Goal: Task Accomplishment & Management: Complete application form

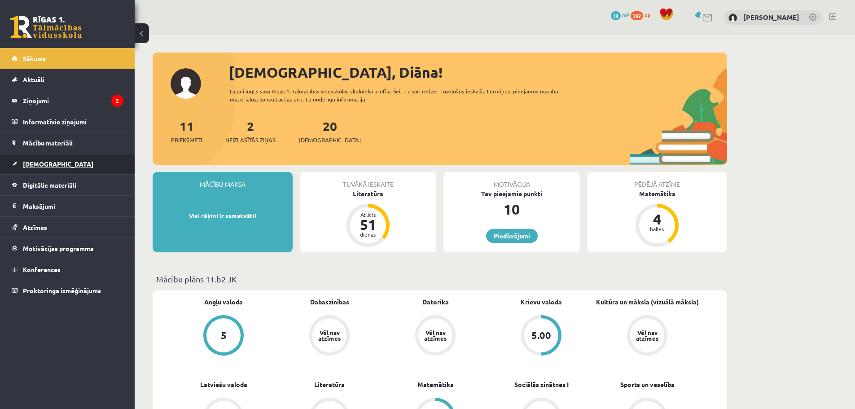
click at [78, 168] on link "[DEMOGRAPHIC_DATA]" at bounding box center [68, 163] width 112 height 21
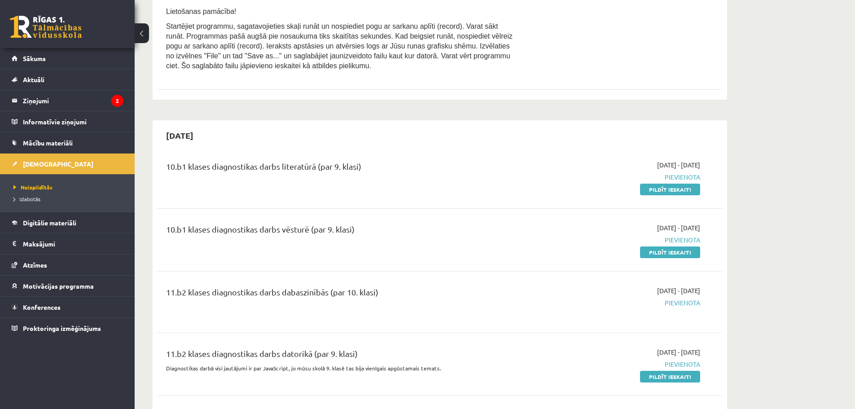
scroll to position [987, 0]
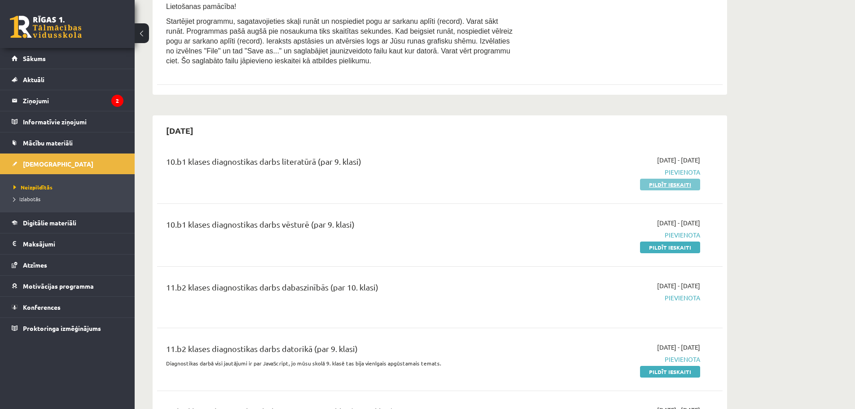
click at [655, 183] on link "Pildīt ieskaiti" at bounding box center [670, 185] width 60 height 12
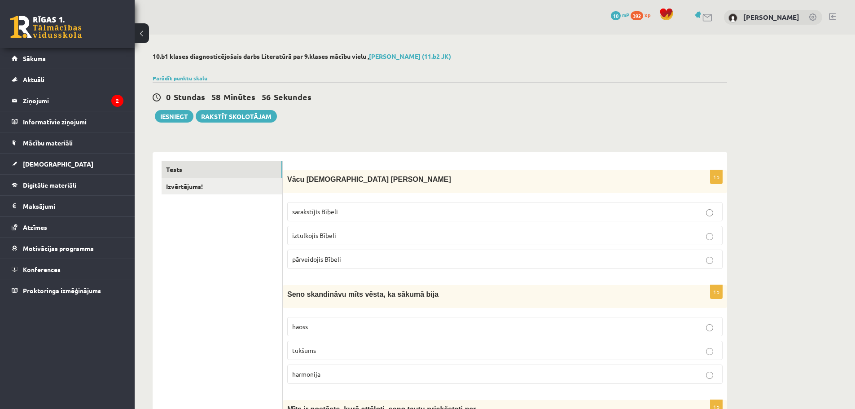
click at [397, 236] on p "iztulkojis Bībeli" at bounding box center [504, 235] width 425 height 9
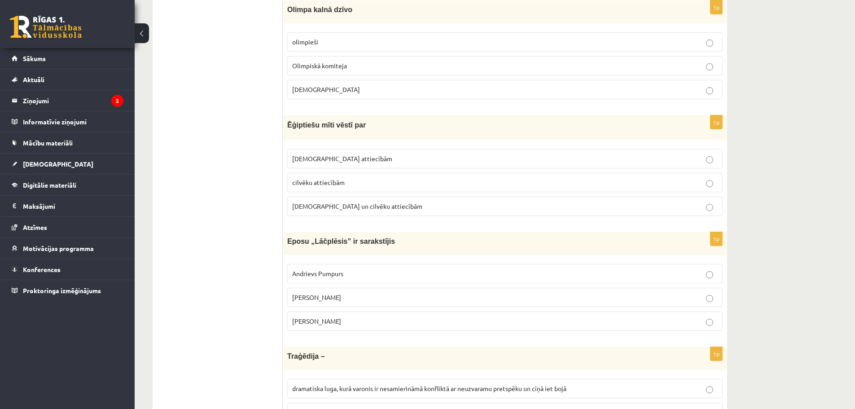
scroll to position [3469, 0]
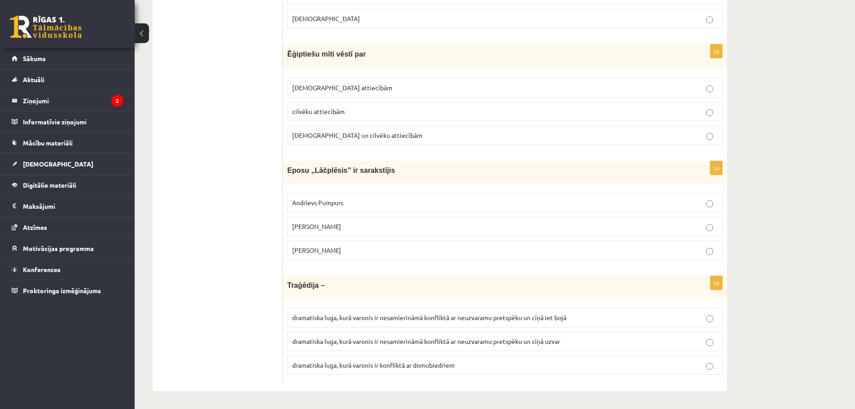
click at [343, 225] on p "[PERSON_NAME]" at bounding box center [504, 226] width 425 height 9
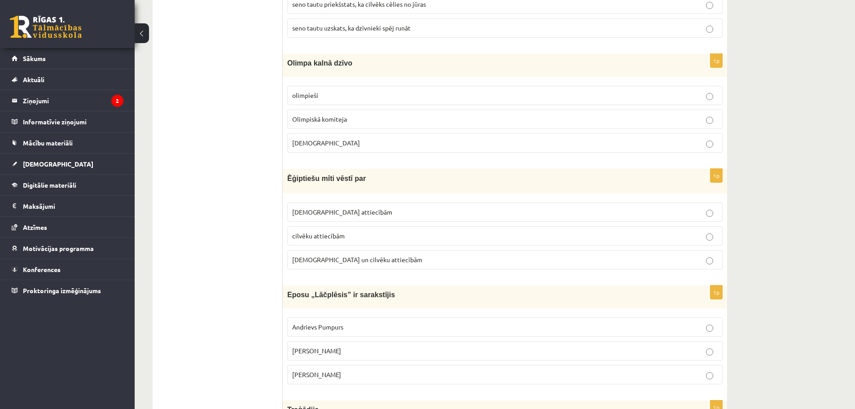
scroll to position [3335, 0]
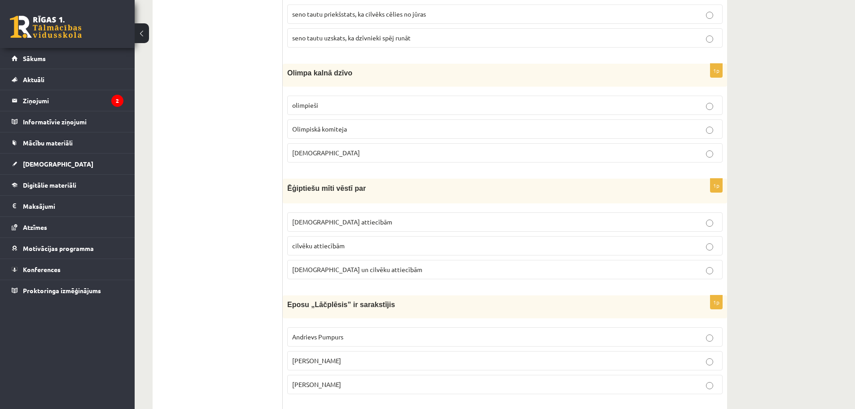
click at [509, 153] on p "[DEMOGRAPHIC_DATA]" at bounding box center [504, 152] width 425 height 9
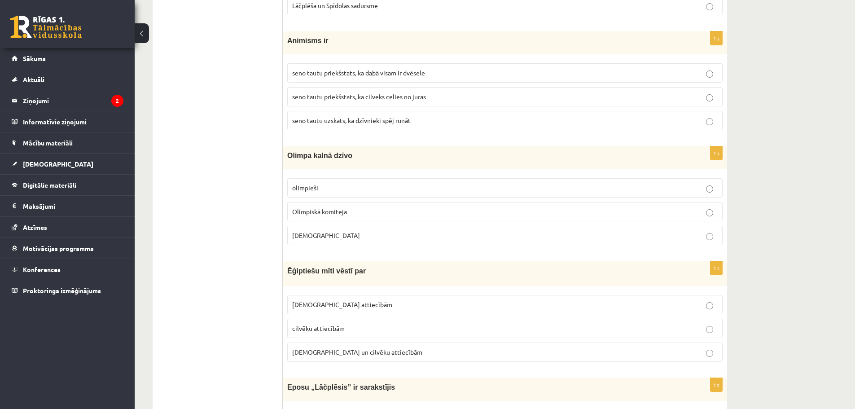
scroll to position [3200, 0]
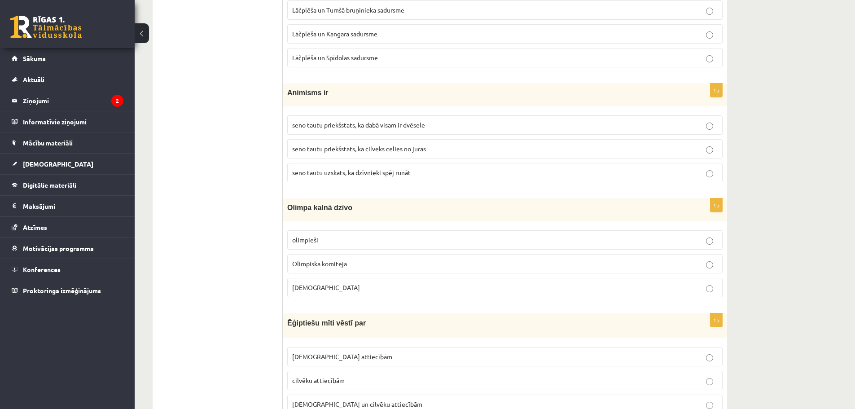
click at [515, 127] on p "seno tautu priekšstats, ka dabā visam ir dvēsele" at bounding box center [504, 124] width 425 height 9
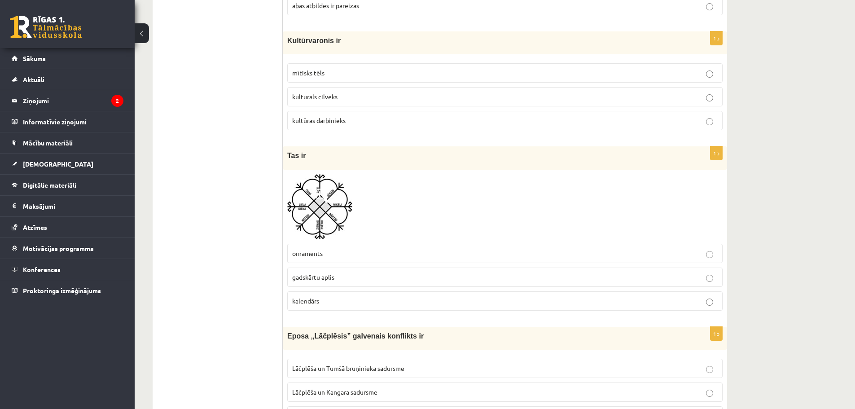
scroll to position [2841, 0]
click at [376, 74] on p "mītisks tēls" at bounding box center [504, 73] width 425 height 9
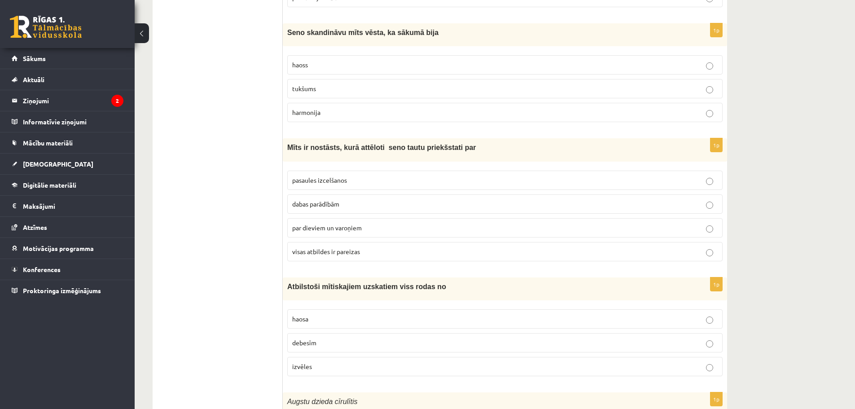
scroll to position [269, 0]
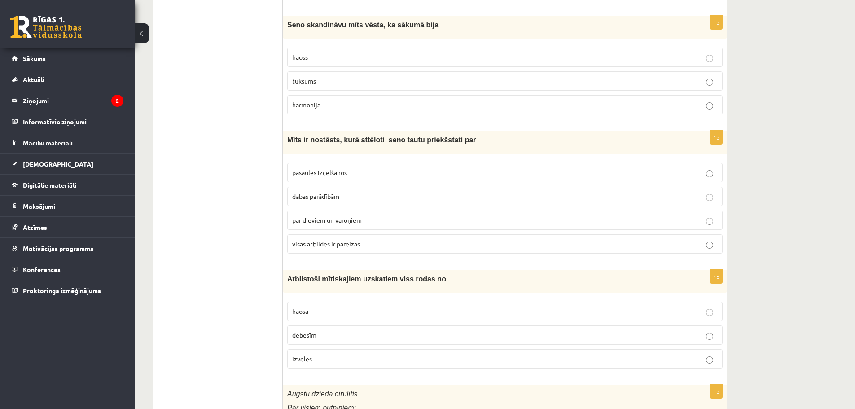
click at [705, 173] on p "pasaules izcelšanos" at bounding box center [504, 172] width 425 height 9
click at [713, 176] on p "pasaules izcelšanos" at bounding box center [504, 172] width 425 height 9
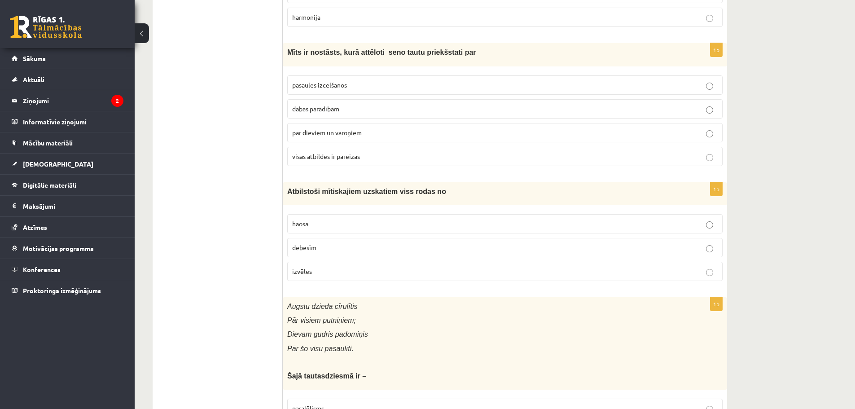
scroll to position [359, 0]
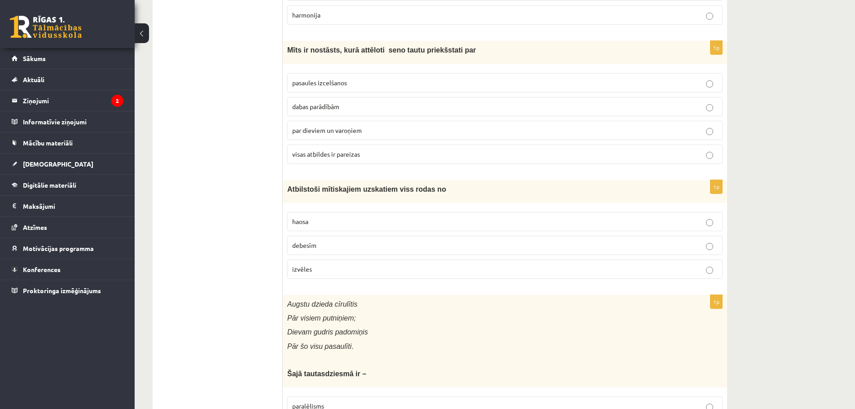
click at [514, 220] on p "haosa" at bounding box center [504, 221] width 425 height 9
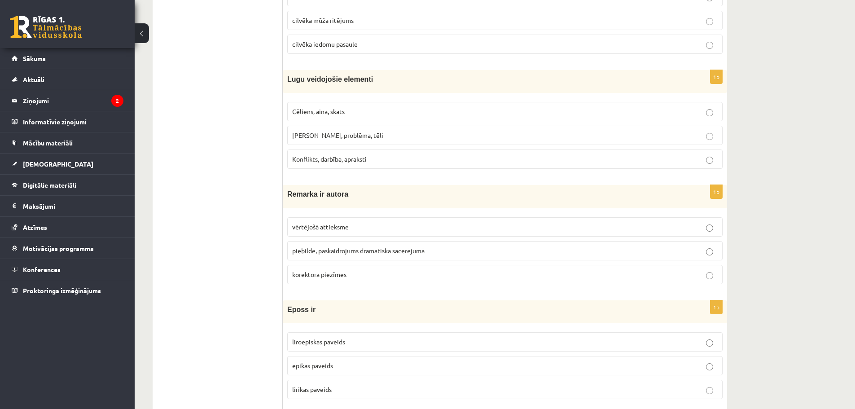
scroll to position [1212, 0]
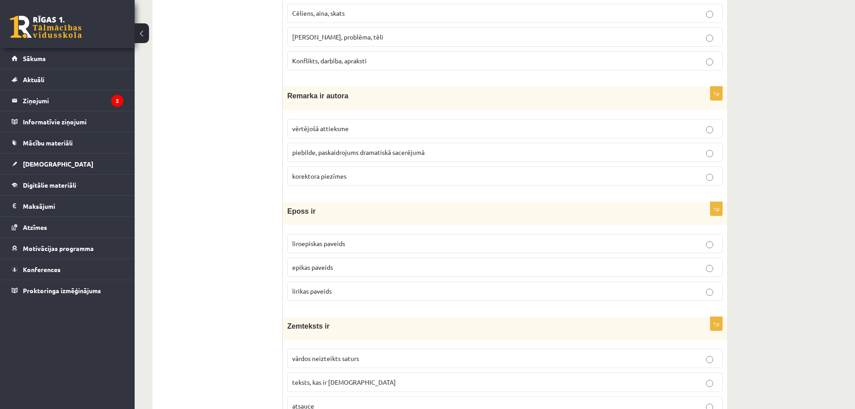
click at [447, 154] on p "piebilde, paskaidrojums dramatiskā sacerējumā" at bounding box center [504, 152] width 425 height 9
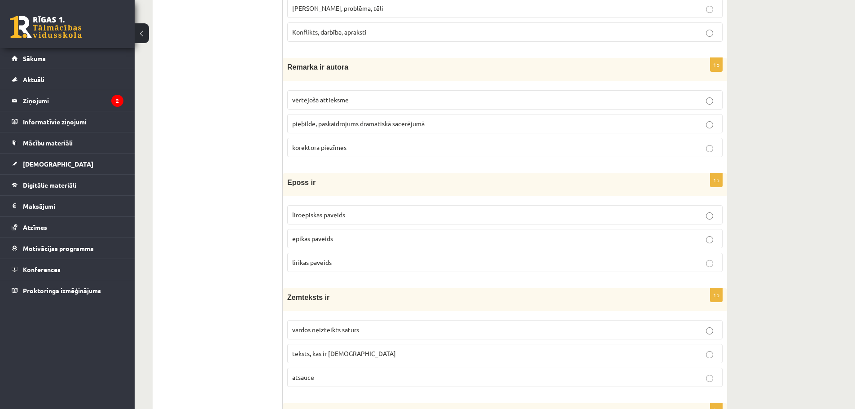
scroll to position [1257, 0]
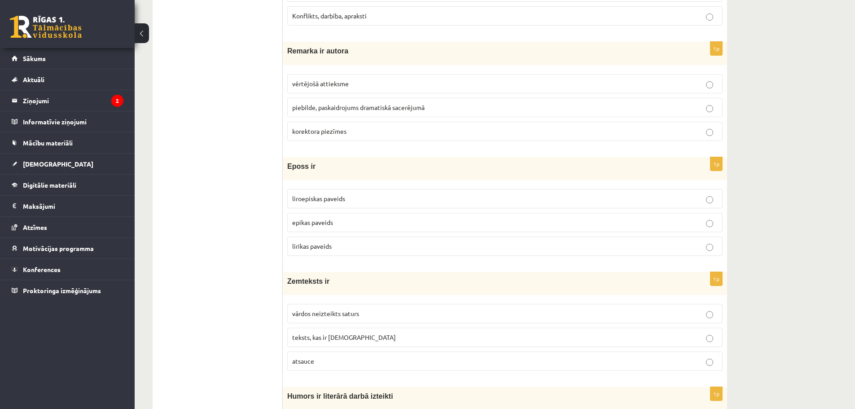
click at [360, 220] on p "epikas paveids" at bounding box center [504, 222] width 425 height 9
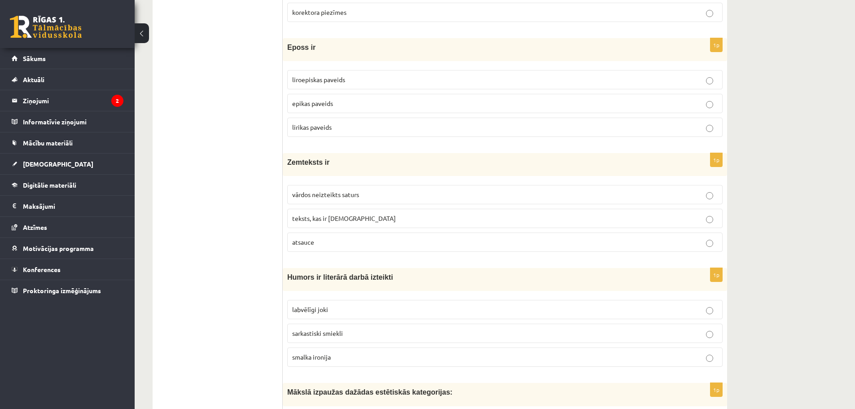
scroll to position [1436, 0]
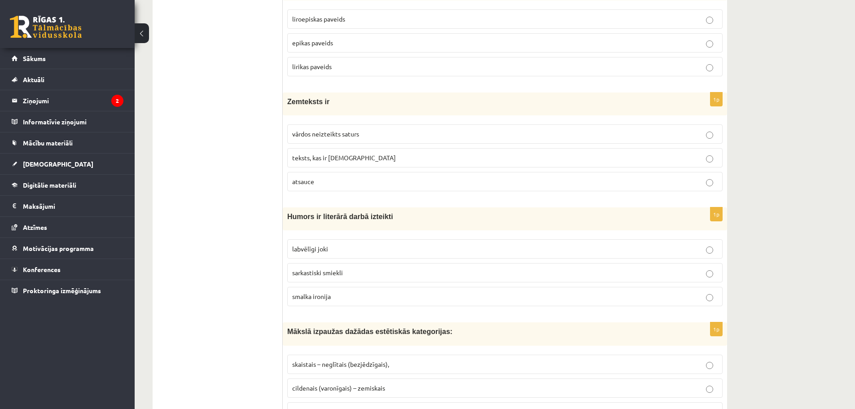
click at [409, 139] on p "vārdos neizteikts saturs" at bounding box center [504, 133] width 425 height 9
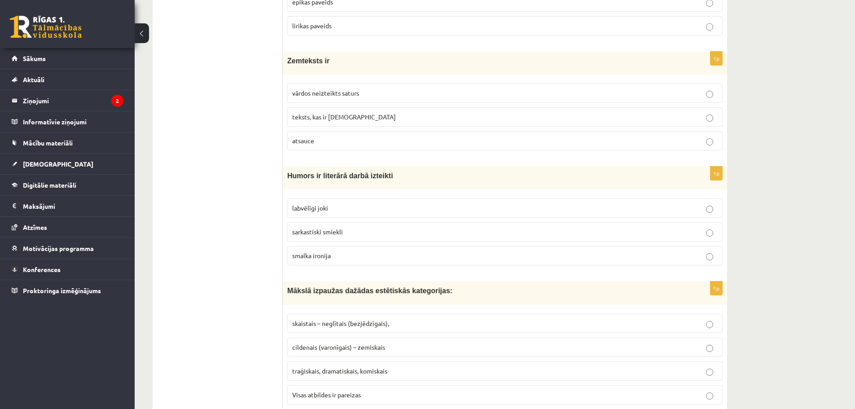
scroll to position [1526, 0]
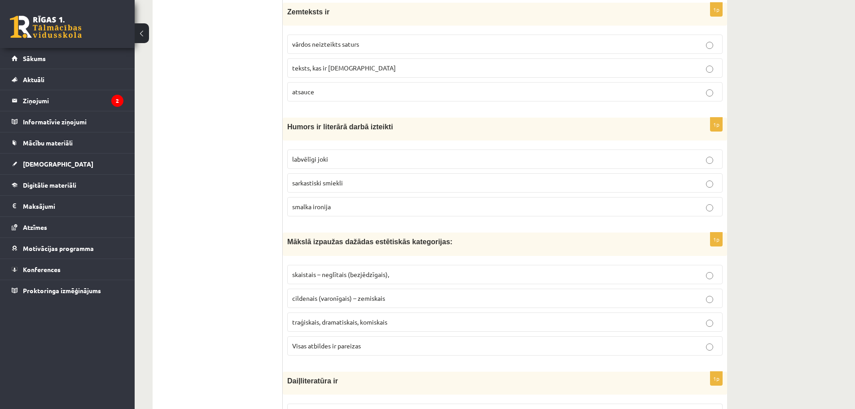
click at [332, 159] on p "labvēlīgi joki" at bounding box center [504, 158] width 425 height 9
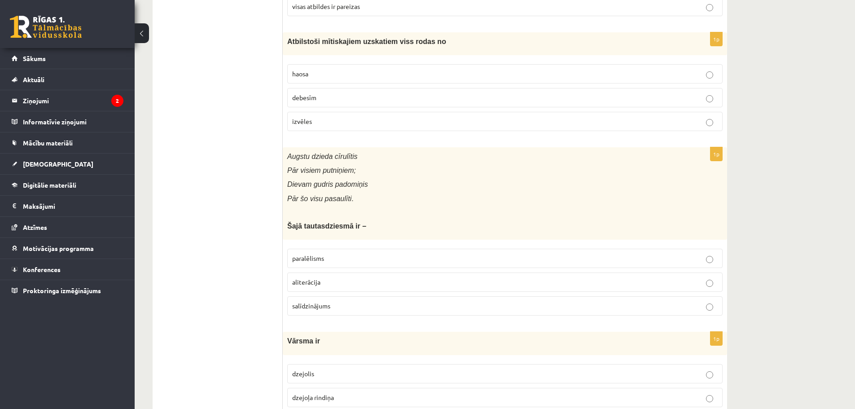
scroll to position [583, 0]
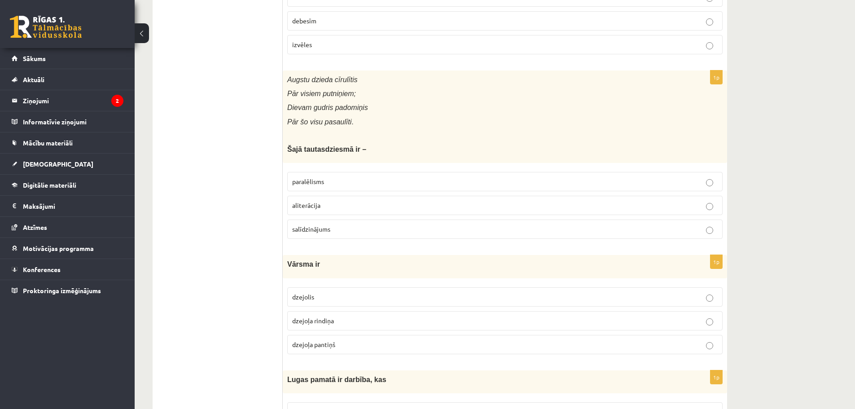
click at [480, 200] on label "aliterācija" at bounding box center [504, 205] width 435 height 19
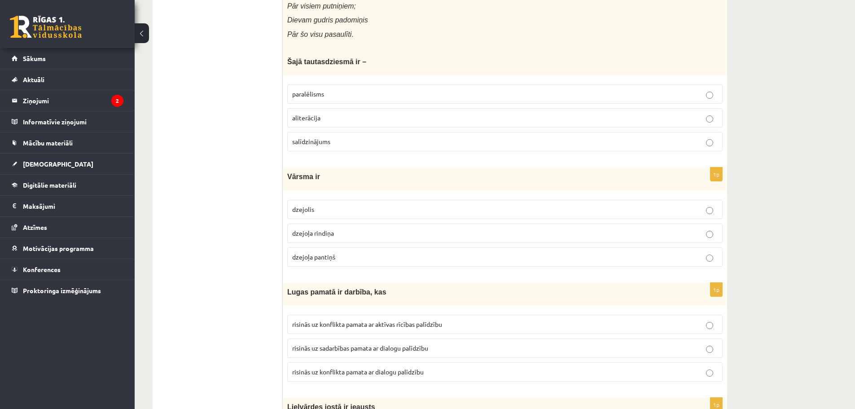
scroll to position [673, 0]
click at [409, 229] on p "dzejoļa rindiņa" at bounding box center [504, 230] width 425 height 9
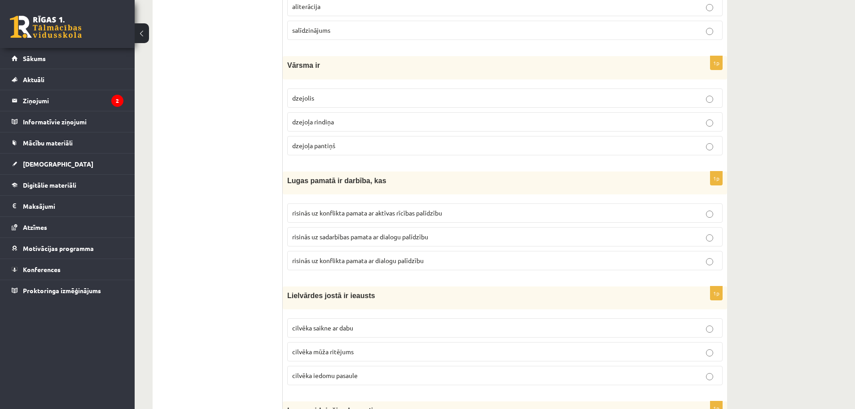
scroll to position [808, 0]
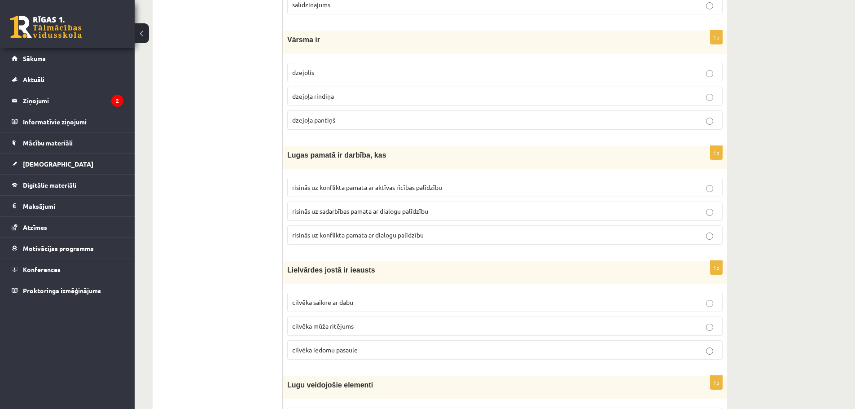
click at [465, 190] on p "risinās uz konflikta pamata ar aktīvas rīcības palīdzību" at bounding box center [504, 187] width 425 height 9
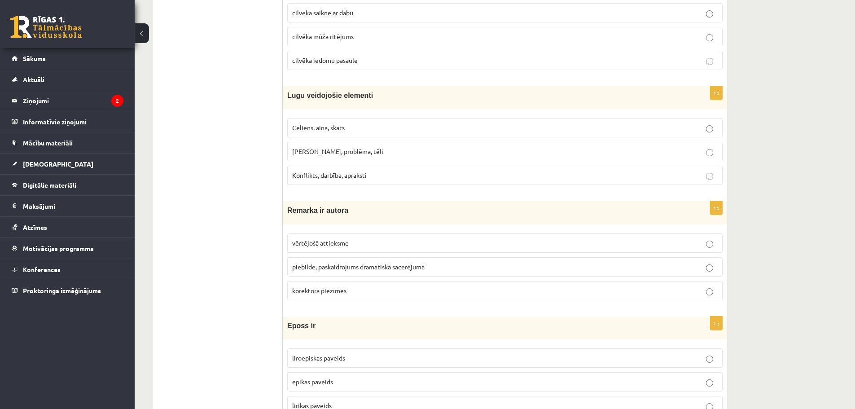
scroll to position [1122, 0]
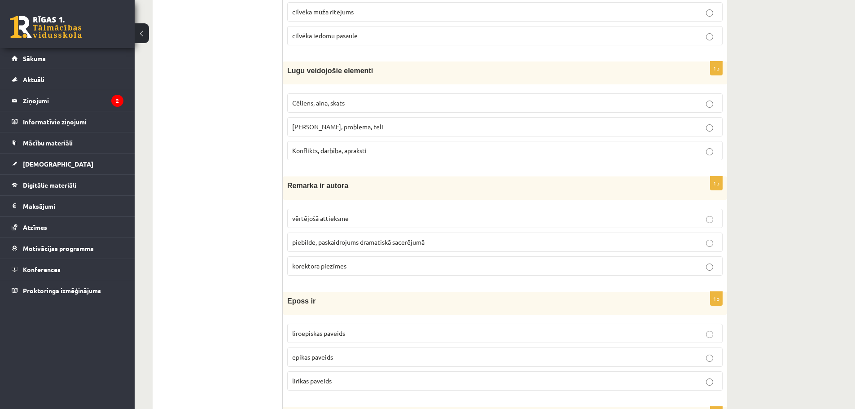
click at [488, 155] on p "Konflikts, darbība, apraksti" at bounding box center [504, 150] width 425 height 9
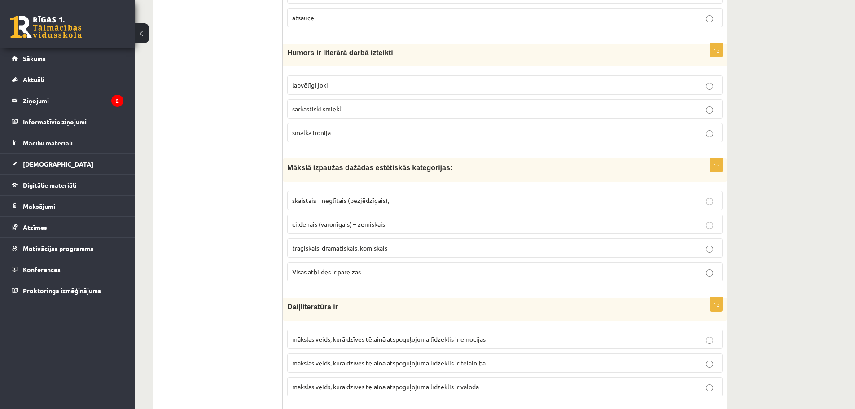
scroll to position [1616, 0]
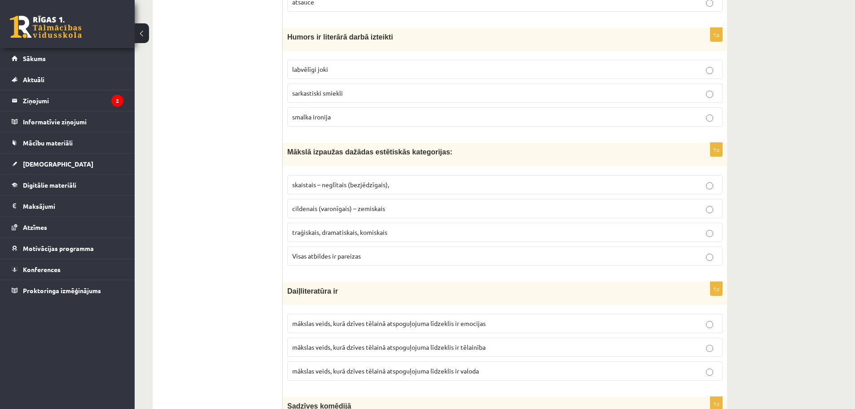
click at [413, 253] on p "Visas atbildes ir pareizas" at bounding box center [504, 255] width 425 height 9
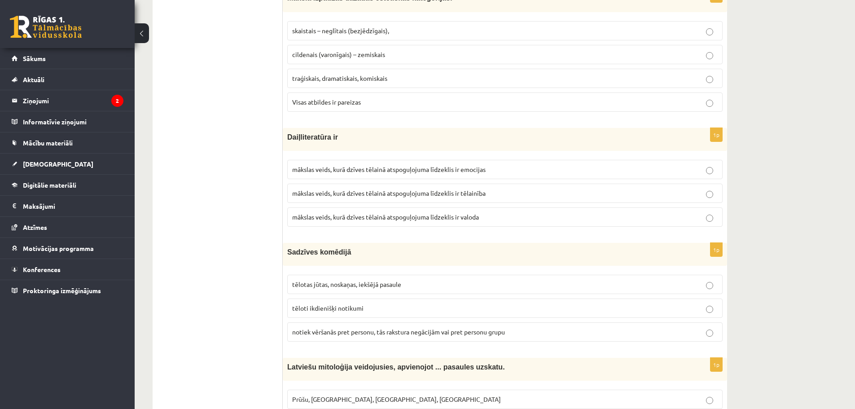
scroll to position [1795, 0]
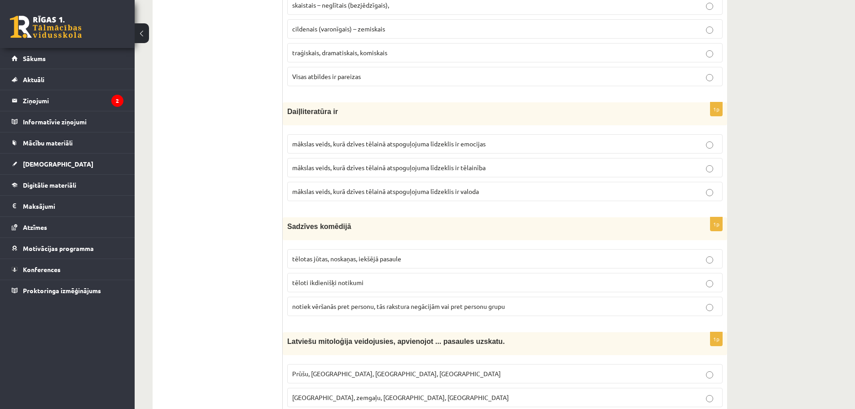
click at [428, 196] on p "mākslas veids, kurā dzīves tēlainā atspoguļojuma līdzeklis ir valoda" at bounding box center [504, 191] width 425 height 9
click at [442, 284] on p "tēloti ikdienišķi notikumi" at bounding box center [504, 282] width 425 height 9
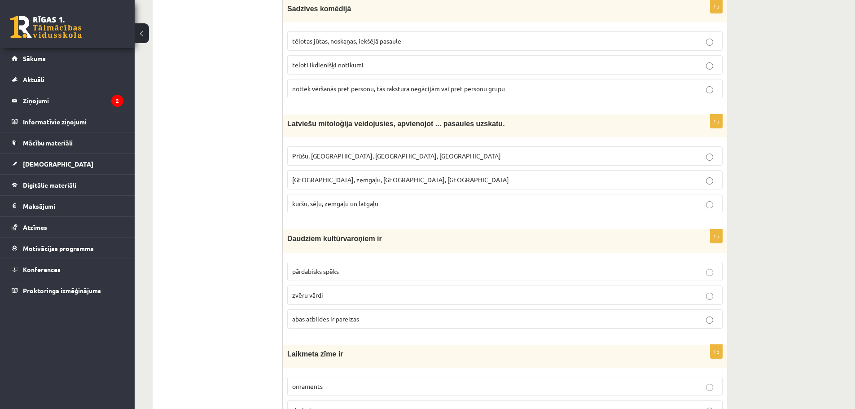
scroll to position [2020, 0]
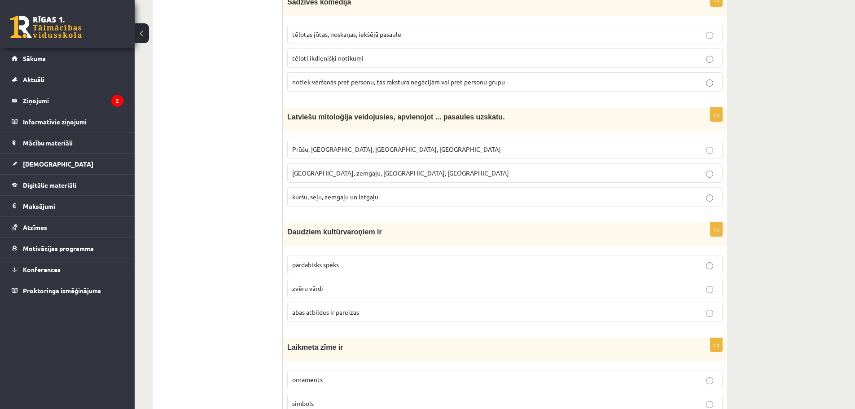
click at [343, 270] on label "pārdabisks spēks" at bounding box center [504, 264] width 435 height 19
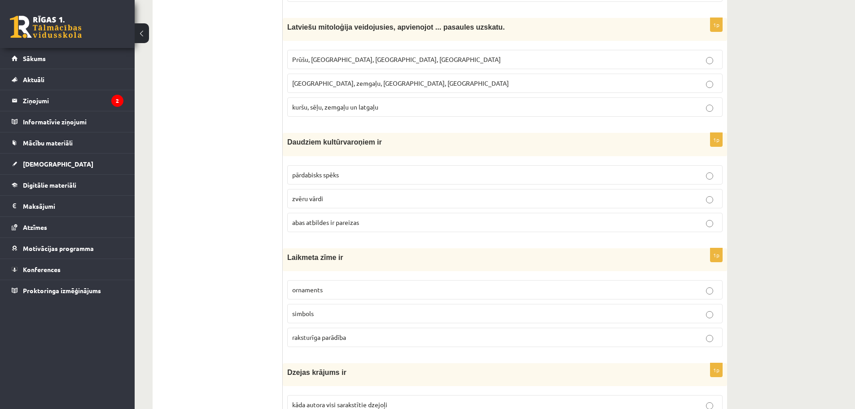
scroll to position [2199, 0]
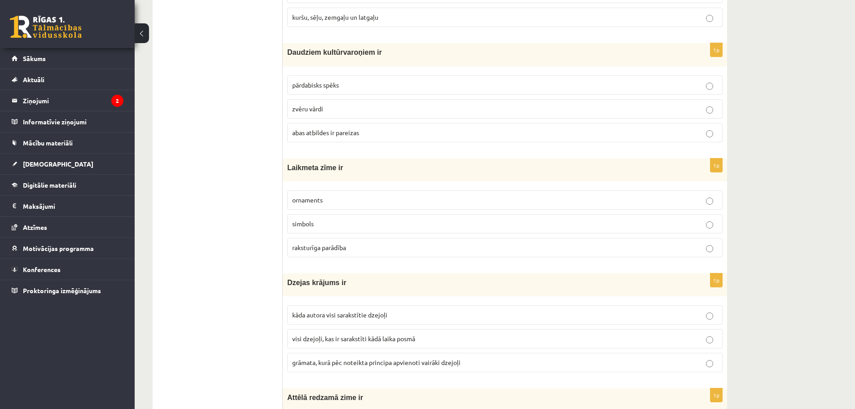
click at [525, 224] on p "simbols" at bounding box center [504, 223] width 425 height 9
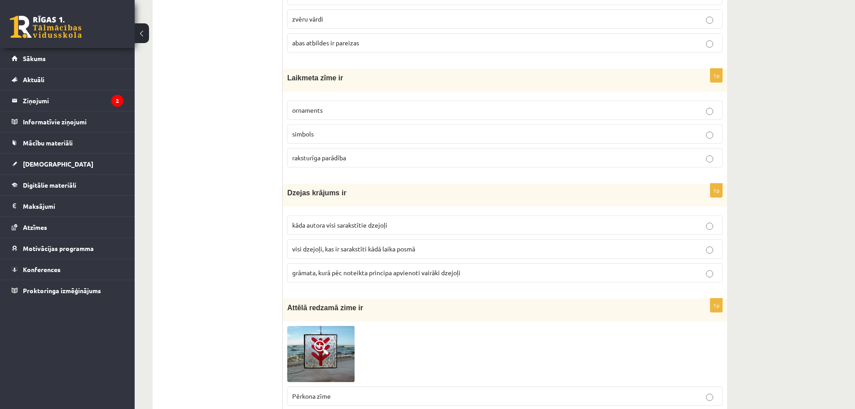
scroll to position [2334, 0]
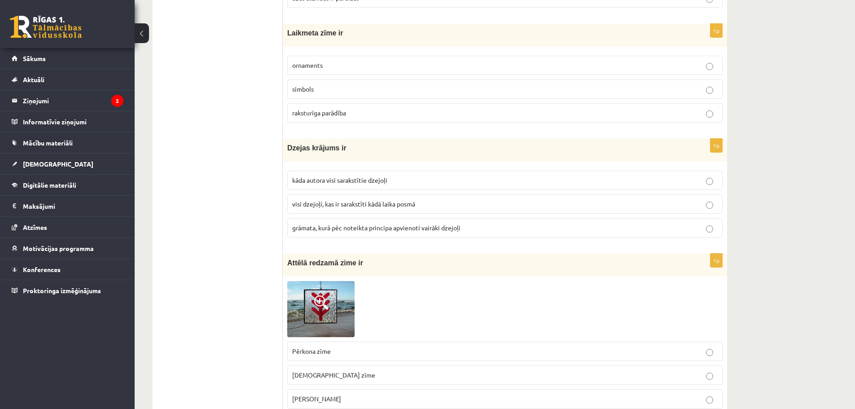
click at [516, 180] on p "kāda autora visi sarakstītie dzejoļi" at bounding box center [504, 179] width 425 height 9
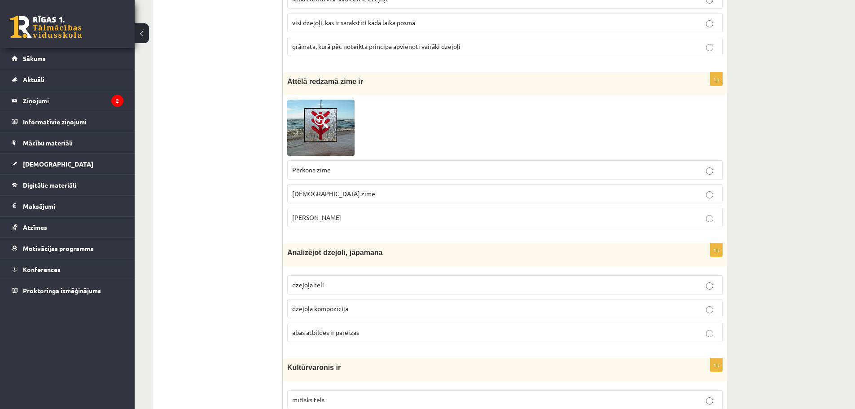
scroll to position [2513, 0]
click at [360, 217] on p "[PERSON_NAME]" at bounding box center [504, 219] width 425 height 9
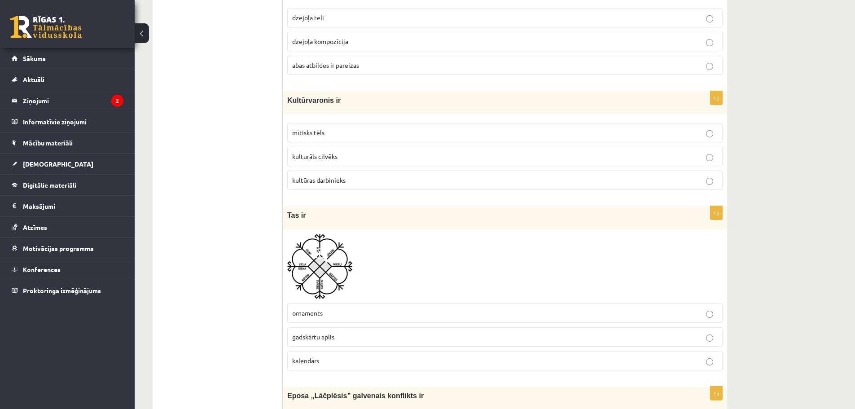
scroll to position [2783, 0]
click at [329, 341] on p "gadskārtu aplis" at bounding box center [504, 336] width 425 height 9
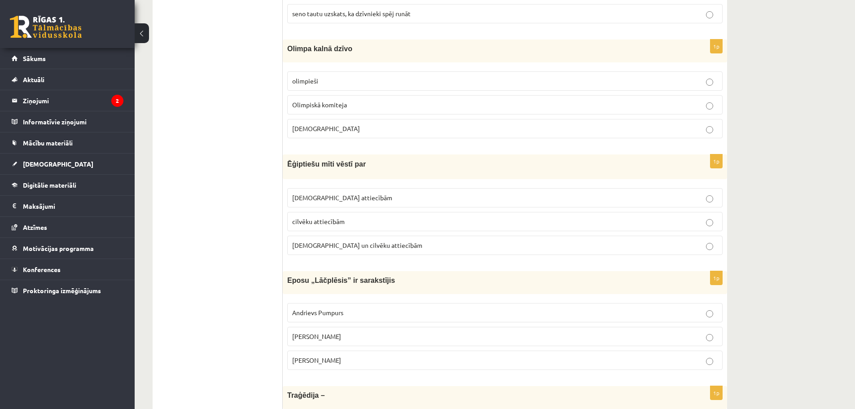
scroll to position [3411, 0]
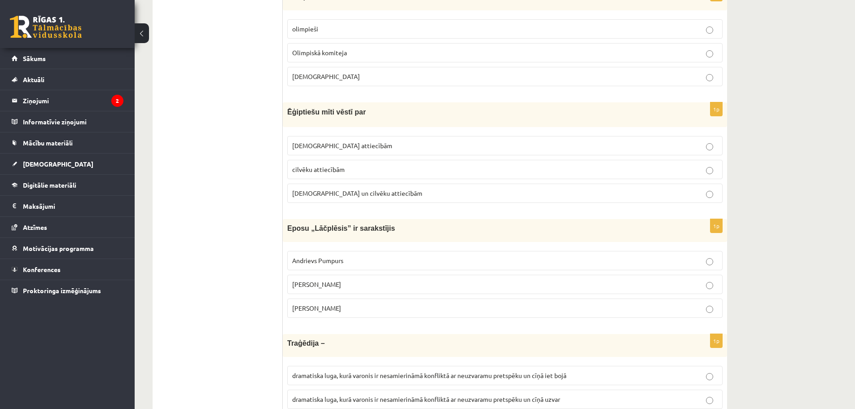
click at [427, 194] on p "[DEMOGRAPHIC_DATA] un cilvēku attiecībām" at bounding box center [504, 193] width 425 height 9
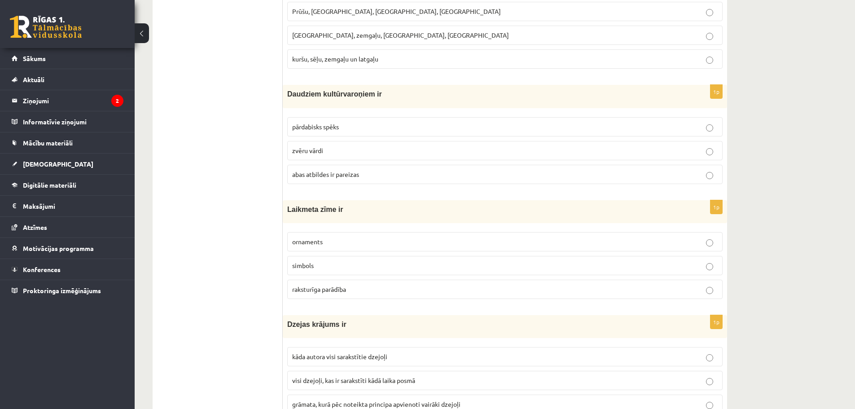
scroll to position [3469, 0]
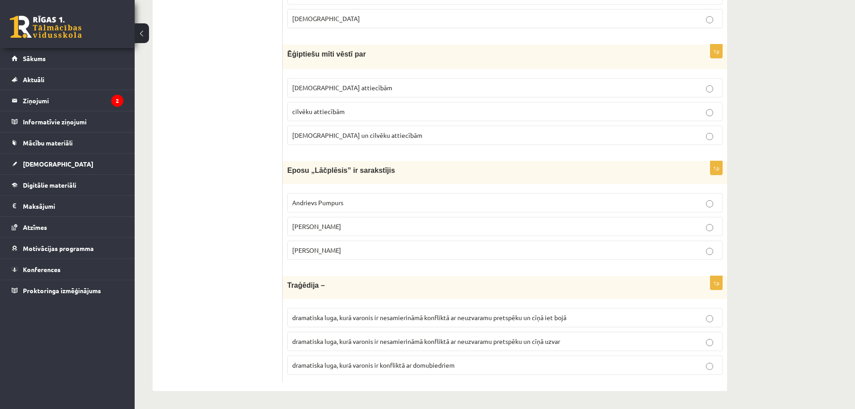
click at [709, 314] on p "dramatiska luga, kurā varonis ir nesamierināmā konfliktā ar neuzvaramu pretspēk…" at bounding box center [504, 317] width 425 height 9
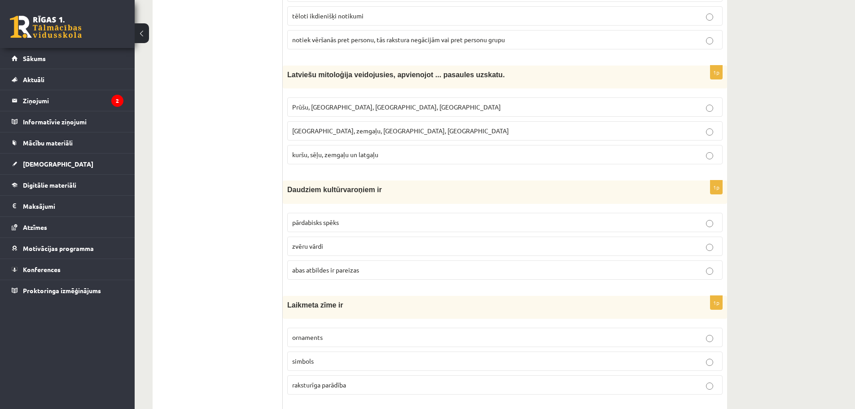
scroll to position [2065, 0]
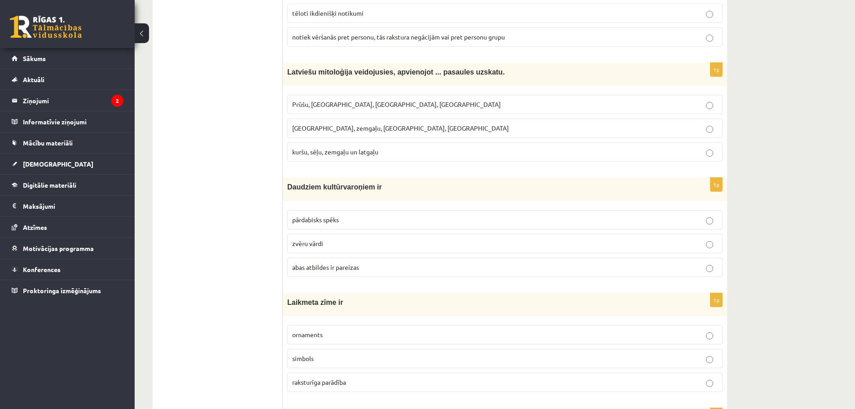
click at [447, 123] on label "[GEOGRAPHIC_DATA], zemgaļu, [GEOGRAPHIC_DATA], [GEOGRAPHIC_DATA]" at bounding box center [504, 127] width 435 height 19
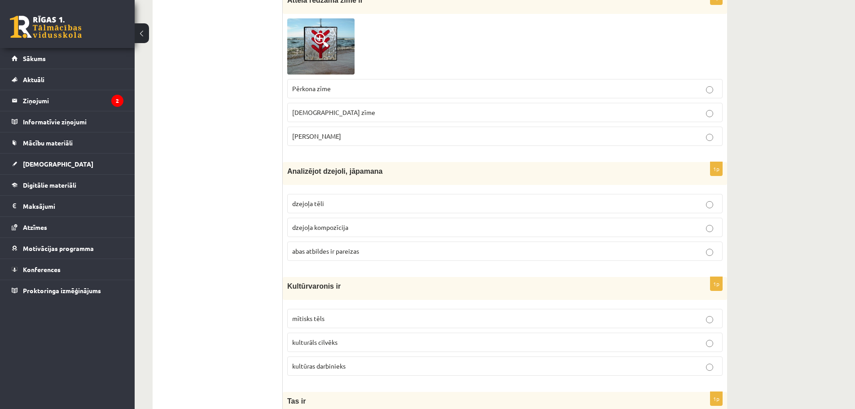
scroll to position [2468, 0]
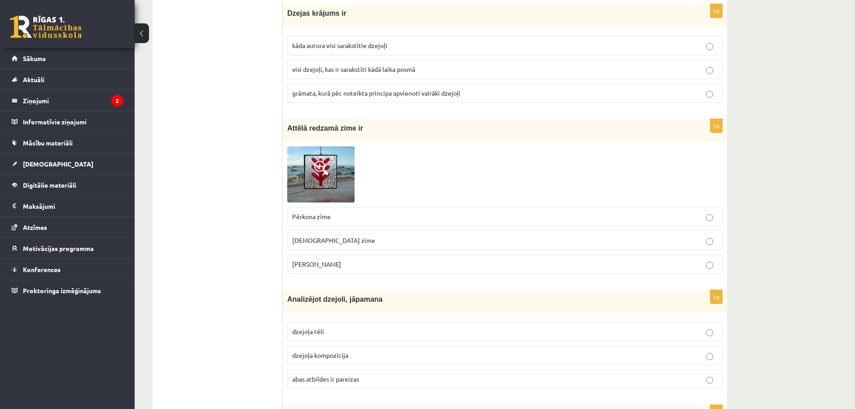
click at [333, 169] on img at bounding box center [320, 174] width 67 height 56
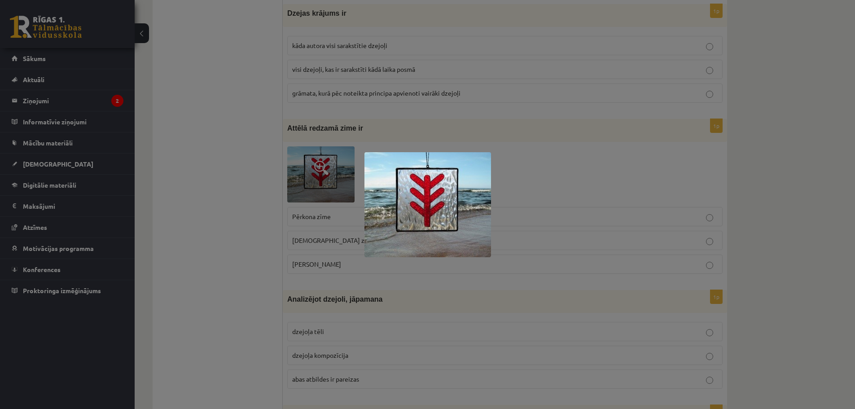
click at [802, 206] on div at bounding box center [427, 204] width 855 height 409
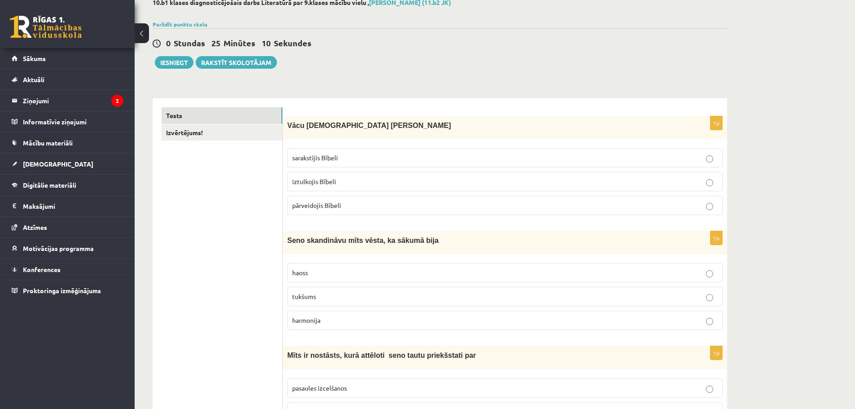
scroll to position [0, 0]
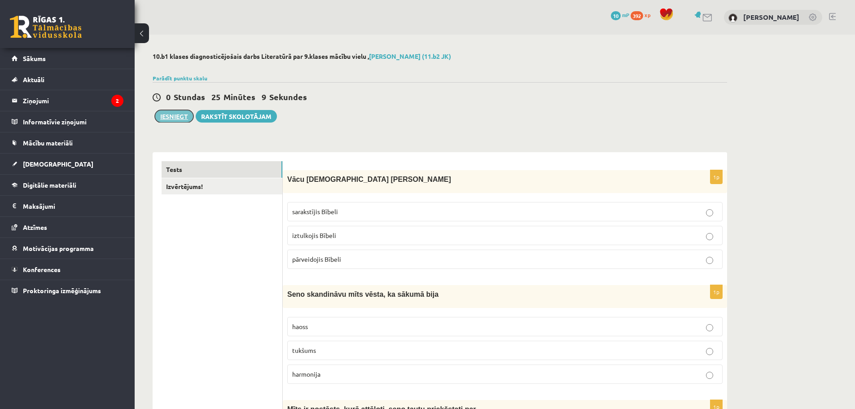
click at [173, 118] on button "Iesniegt" at bounding box center [174, 116] width 39 height 13
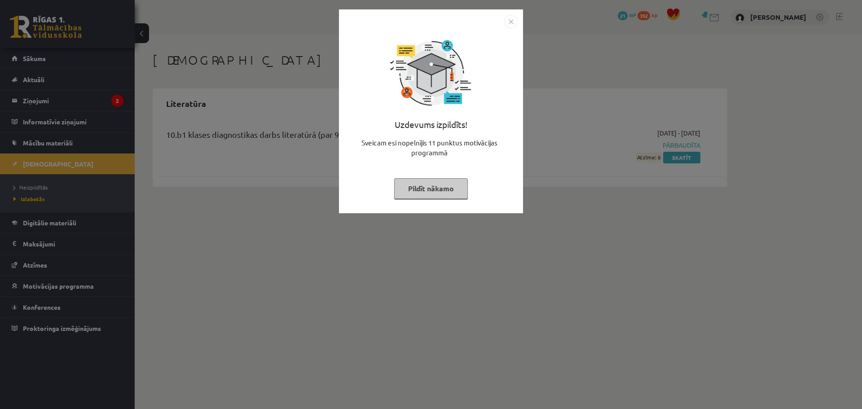
click at [512, 18] on img "Close" at bounding box center [510, 21] width 13 height 13
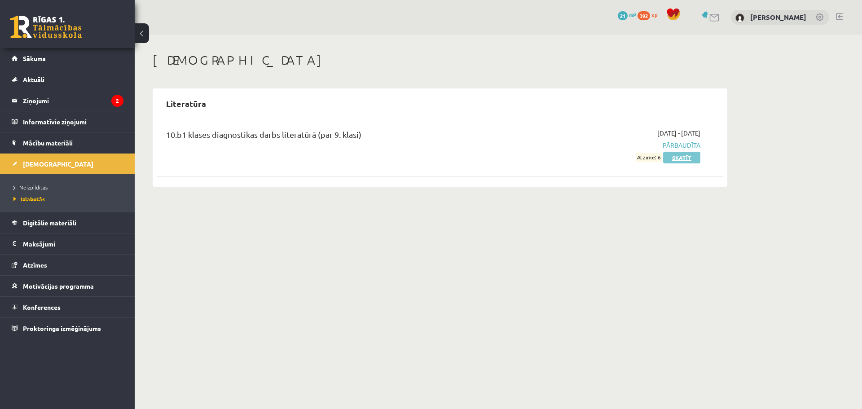
click at [679, 162] on link "Skatīt" at bounding box center [681, 158] width 37 height 12
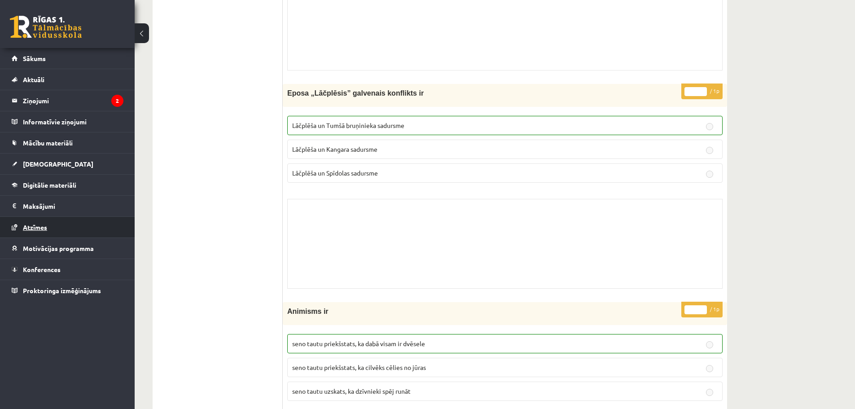
scroll to position [5426, 0]
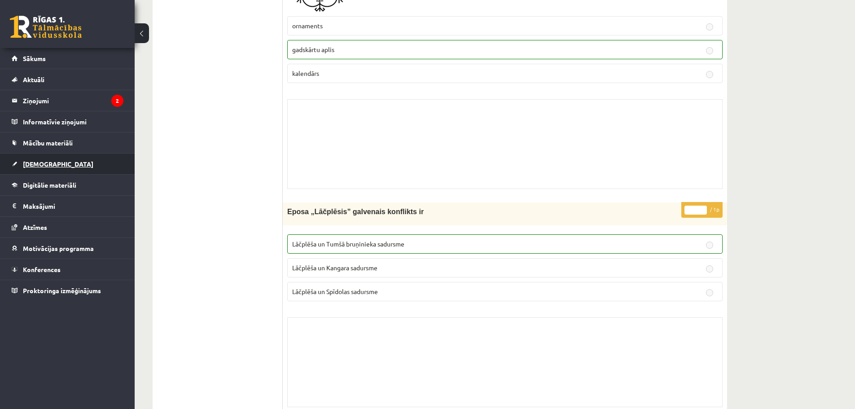
click at [50, 163] on link "[DEMOGRAPHIC_DATA]" at bounding box center [68, 163] width 112 height 21
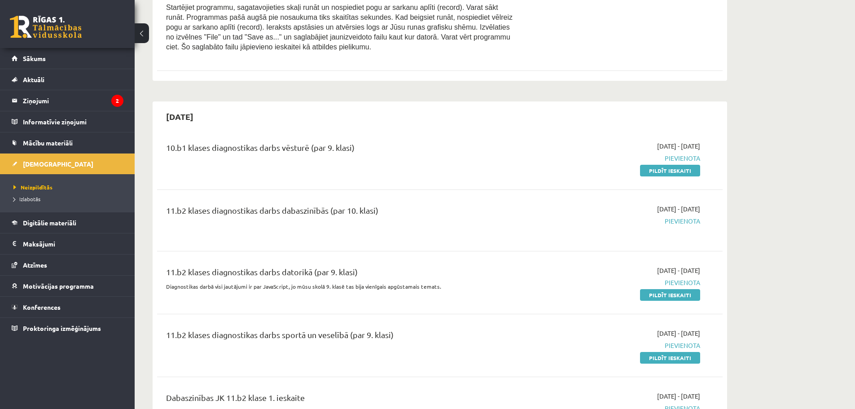
scroll to position [987, 0]
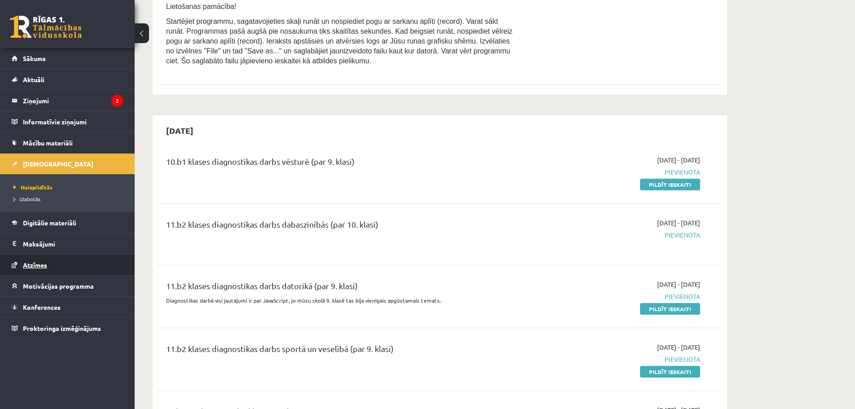
click at [58, 270] on link "Atzīmes" at bounding box center [68, 264] width 112 height 21
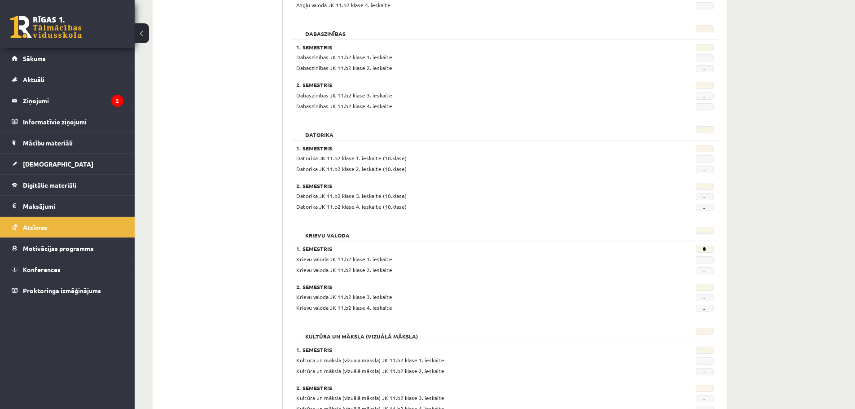
scroll to position [142, 0]
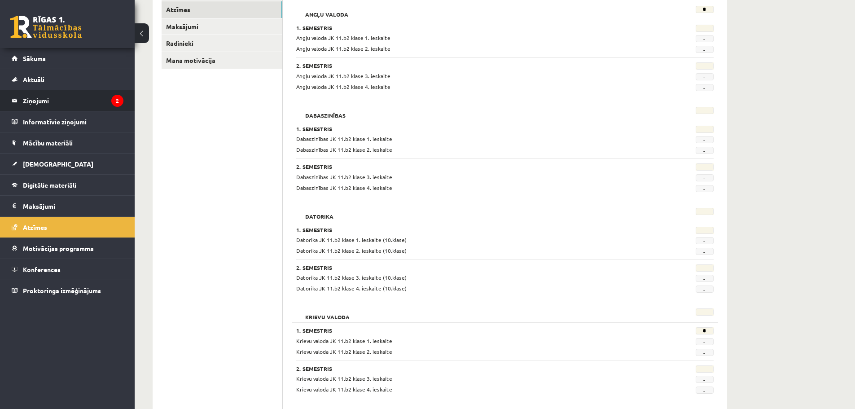
click at [89, 103] on legend "Ziņojumi 2" at bounding box center [73, 100] width 101 height 21
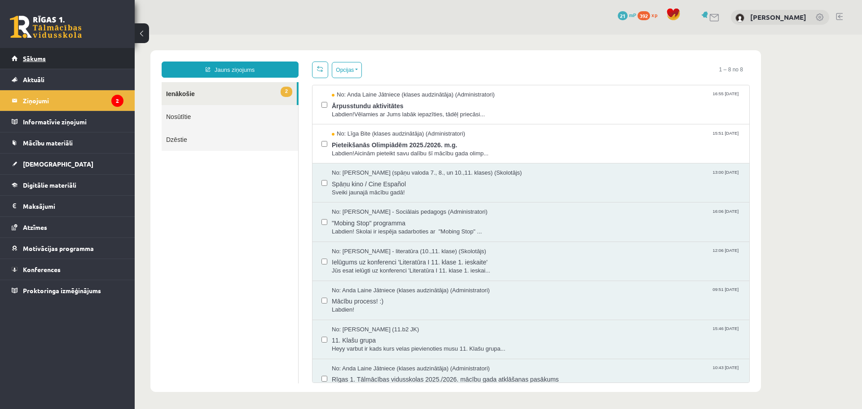
click at [40, 61] on span "Sākums" at bounding box center [34, 58] width 23 height 8
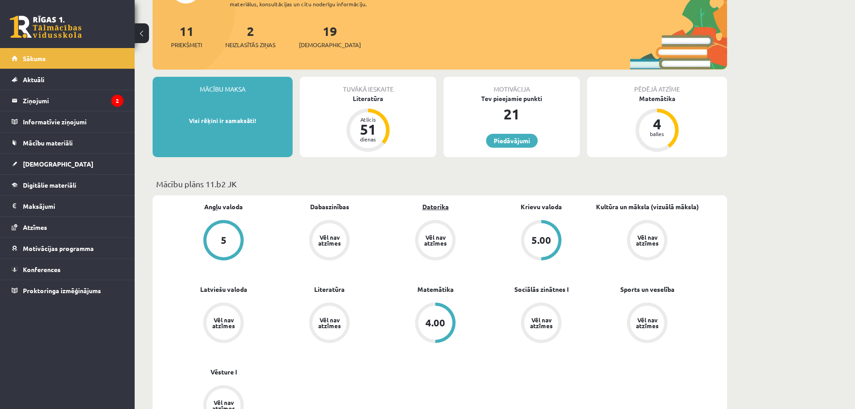
scroll to position [135, 0]
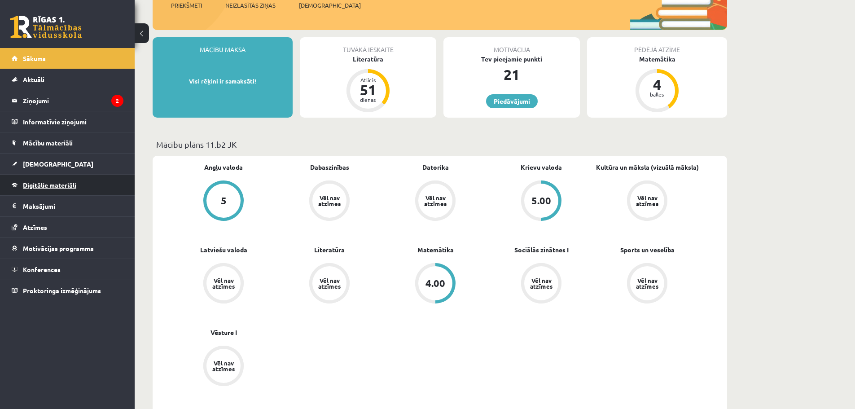
click at [49, 181] on link "Digitālie materiāli" at bounding box center [68, 185] width 112 height 21
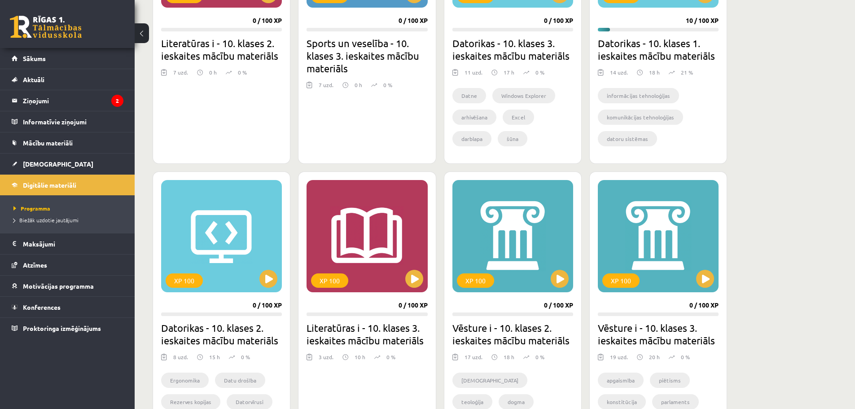
scroll to position [673, 0]
